Goal: Find specific page/section: Find specific page/section

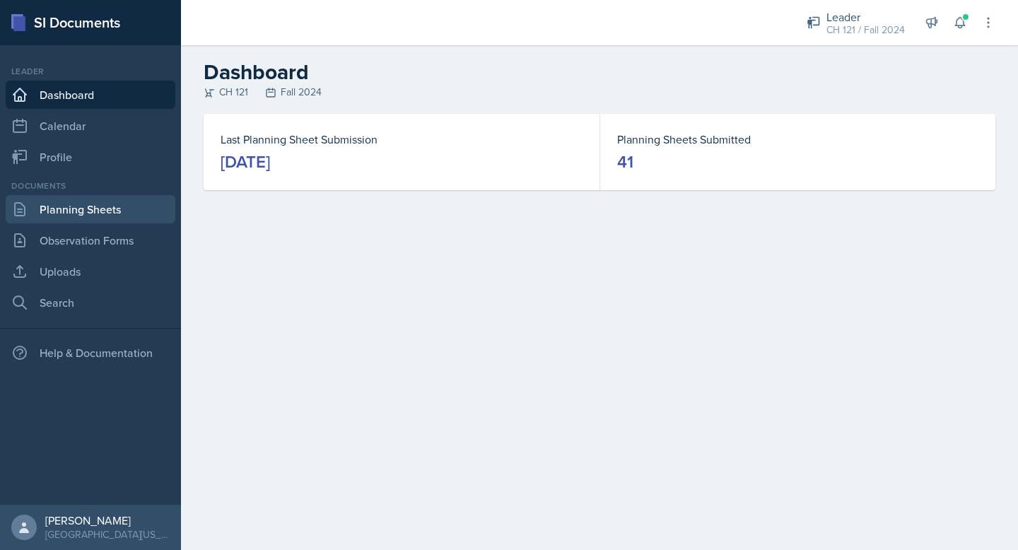
click at [88, 204] on link "Planning Sheets" at bounding box center [91, 209] width 170 height 28
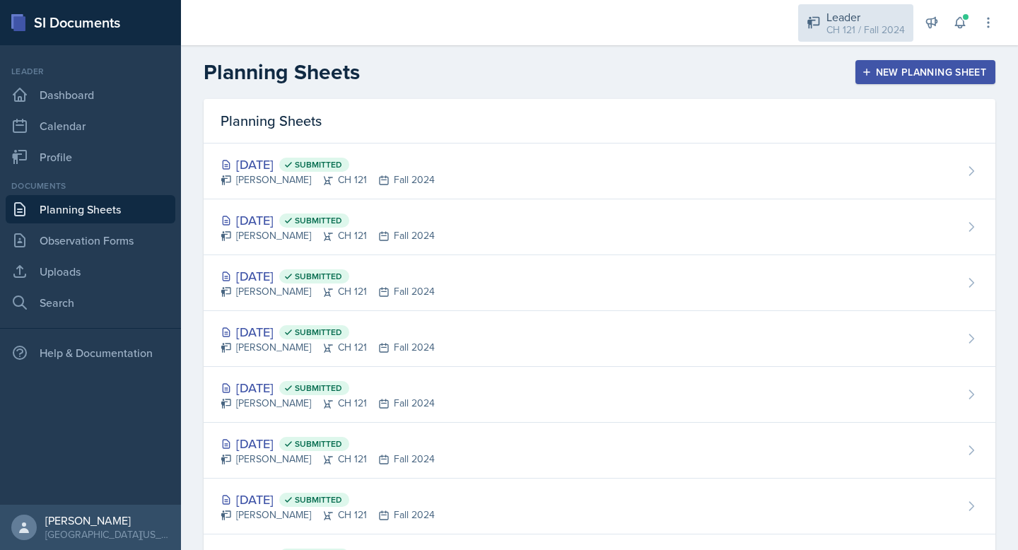
click at [885, 35] on div "CH 121 / Fall 2024" at bounding box center [865, 30] width 78 height 15
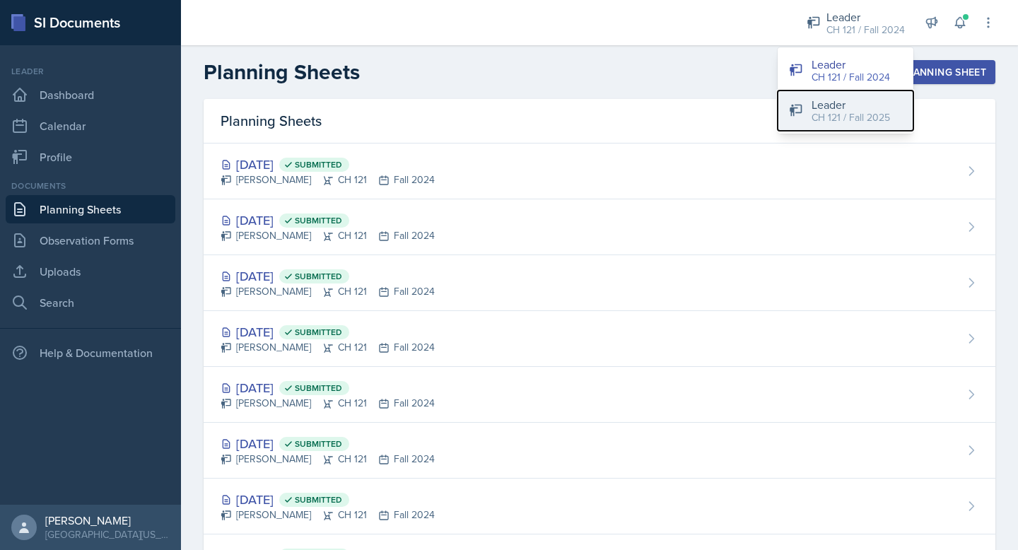
click at [862, 99] on div "Leader" at bounding box center [850, 104] width 78 height 17
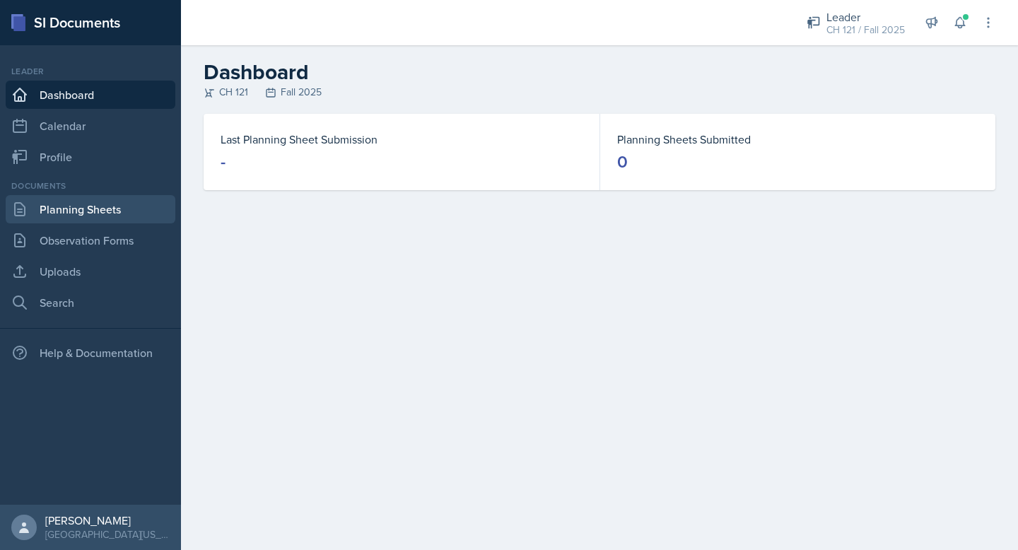
click at [98, 204] on link "Planning Sheets" at bounding box center [91, 209] width 170 height 28
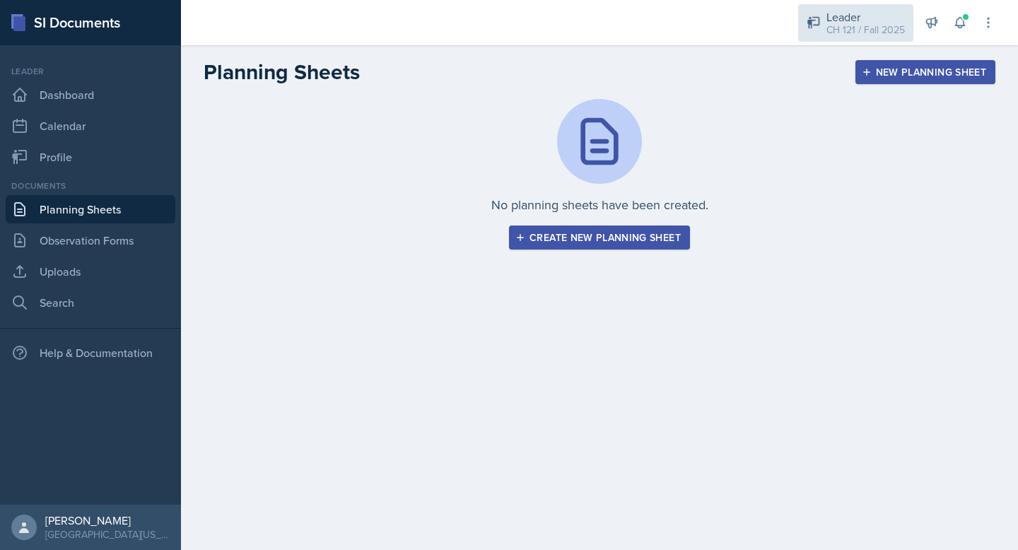
click at [862, 15] on div "Leader" at bounding box center [865, 16] width 78 height 17
click at [873, 8] on div "Leader" at bounding box center [865, 16] width 78 height 17
